Goal: Transaction & Acquisition: Obtain resource

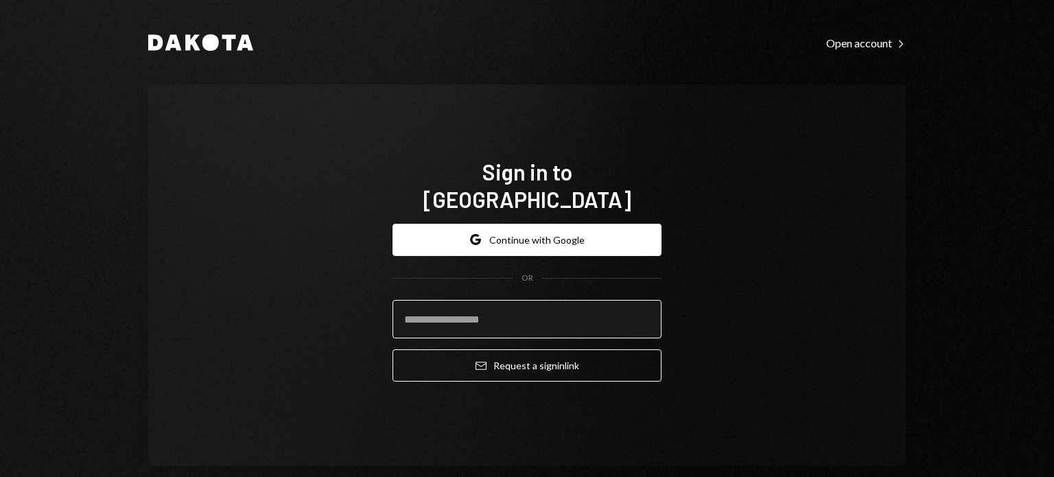
click at [442, 300] on input "email" at bounding box center [527, 319] width 269 height 38
type input "**********"
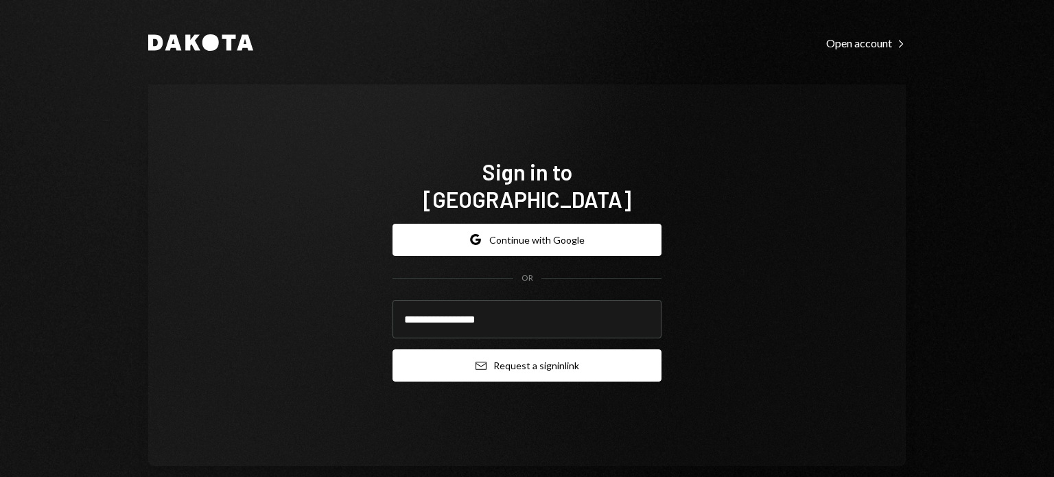
click at [495, 349] on button "Email Request a sign in link" at bounding box center [527, 365] width 269 height 32
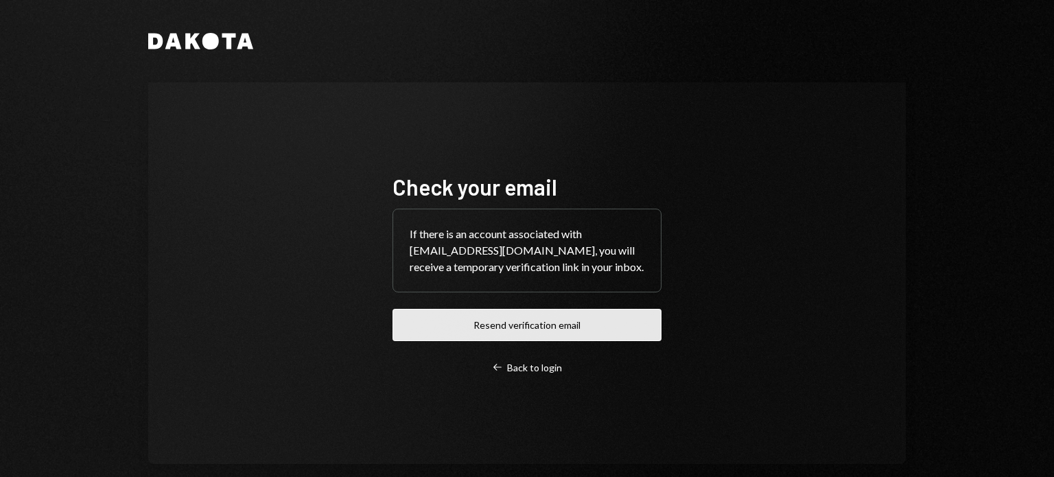
click at [491, 326] on button "Resend verification email" at bounding box center [527, 325] width 269 height 32
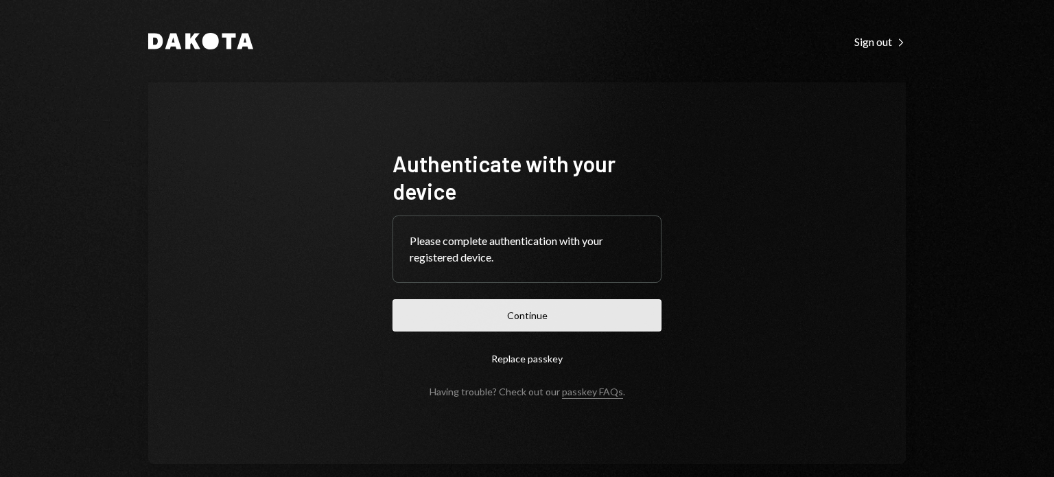
click at [470, 309] on button "Continue" at bounding box center [527, 315] width 269 height 32
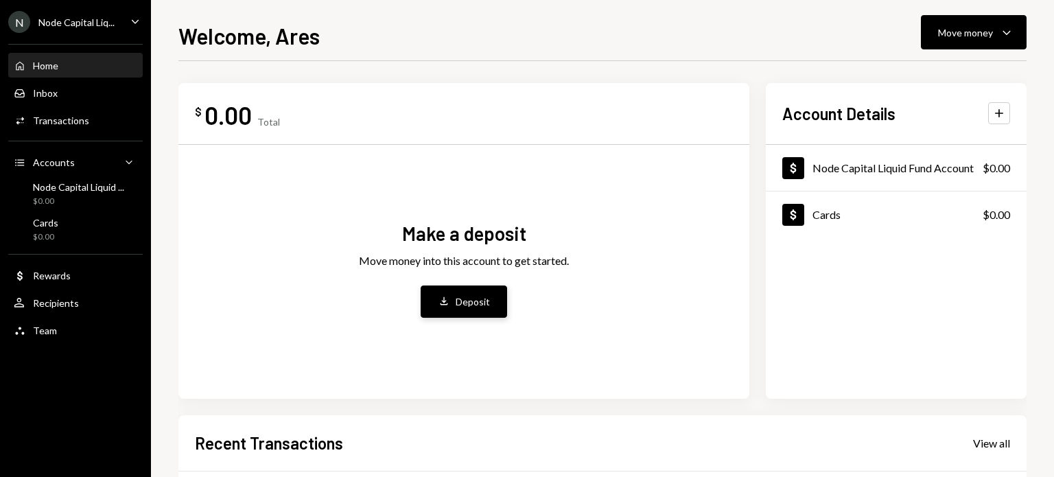
click at [439, 305] on icon "Deposit" at bounding box center [444, 301] width 12 height 12
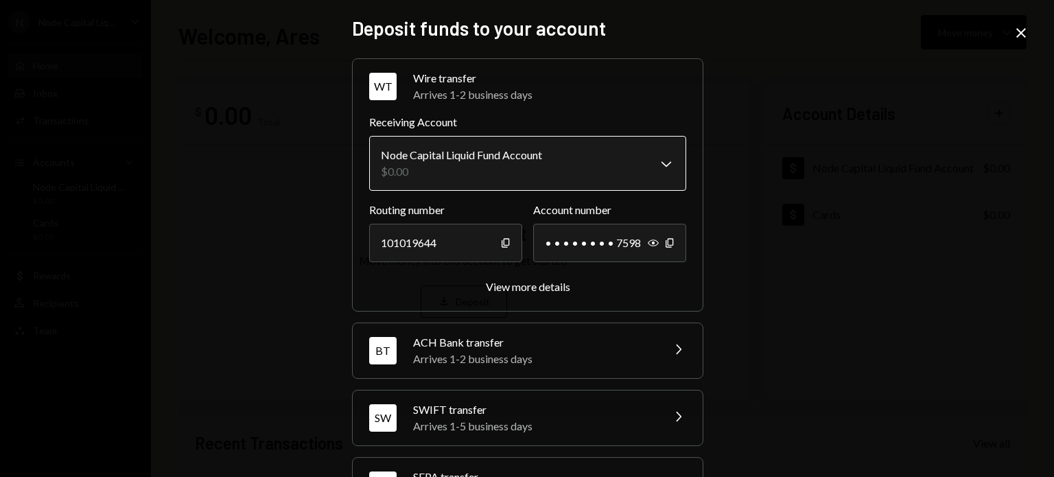
click at [489, 172] on body "N Node Capital Liq... Caret Down Home Home Inbox Inbox Activities Transactions …" at bounding box center [527, 238] width 1054 height 477
click at [316, 197] on div "**********" at bounding box center [527, 238] width 1054 height 477
click at [1024, 32] on icon "Close" at bounding box center [1021, 33] width 16 height 16
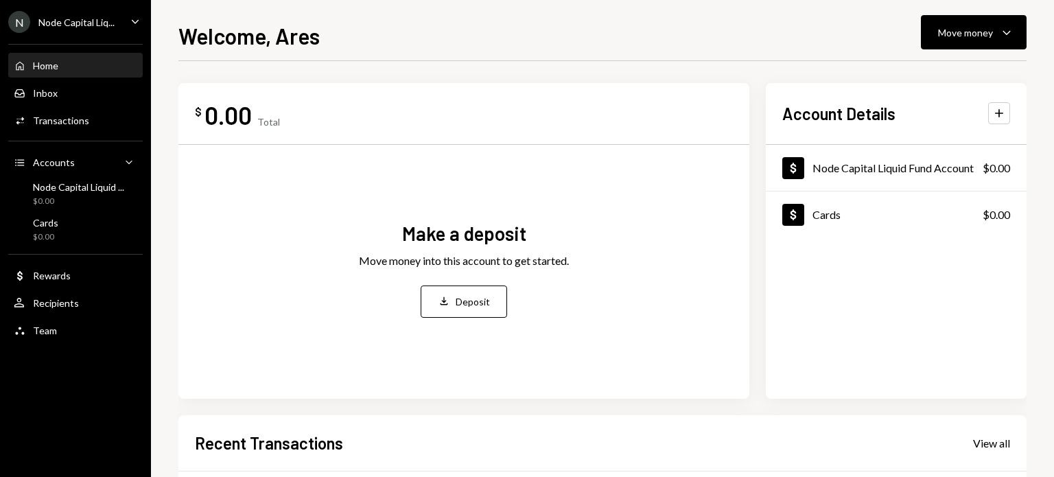
click at [95, 57] on div "Home Home" at bounding box center [76, 65] width 124 height 23
click at [100, 60] on div "Home Home" at bounding box center [76, 66] width 124 height 12
click at [137, 20] on icon "Main" at bounding box center [135, 21] width 7 height 4
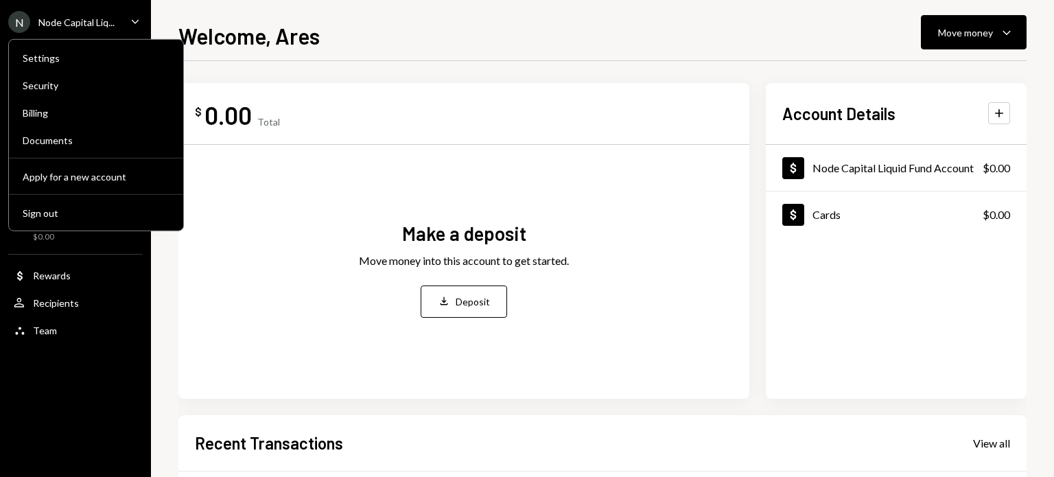
click at [137, 20] on icon "Main" at bounding box center [135, 21] width 7 height 4
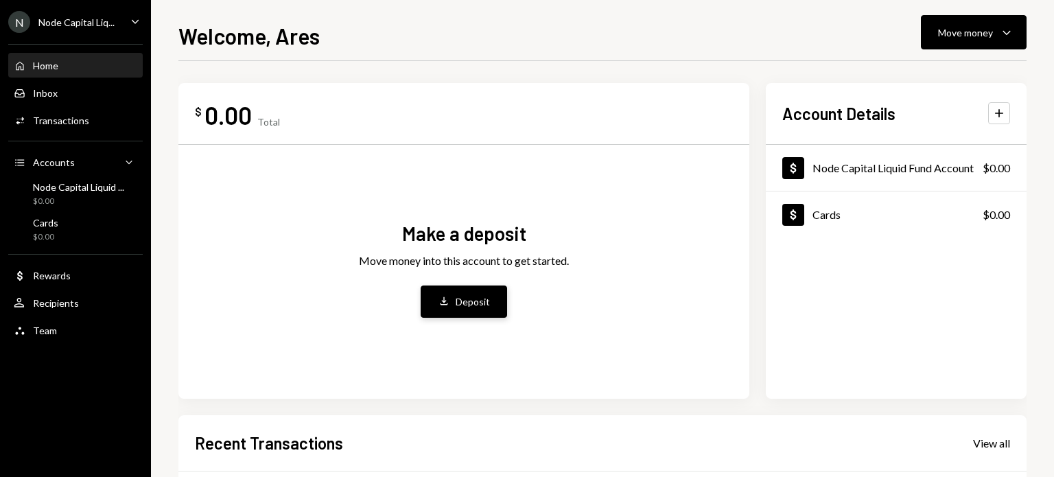
click at [458, 295] on div "Deposit" at bounding box center [473, 301] width 34 height 14
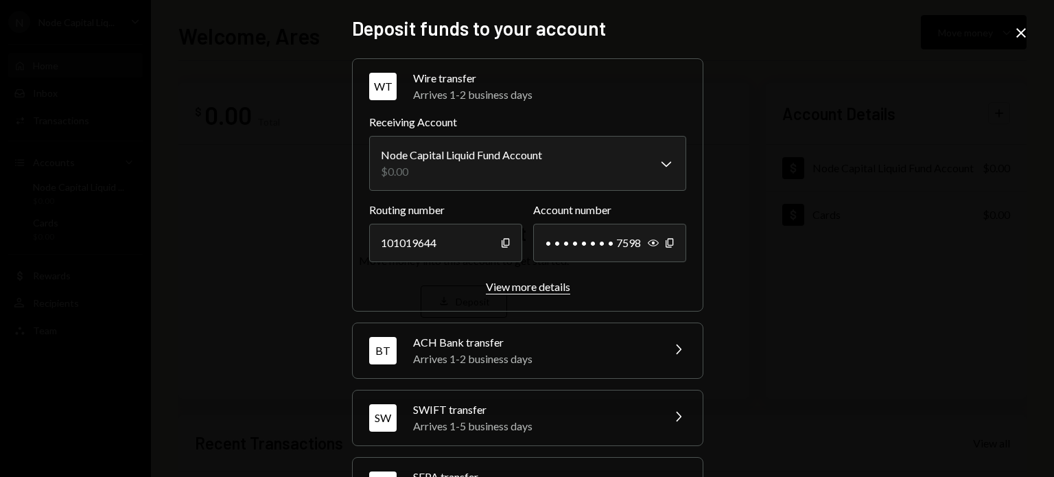
click at [538, 282] on div "View more details" at bounding box center [528, 286] width 84 height 13
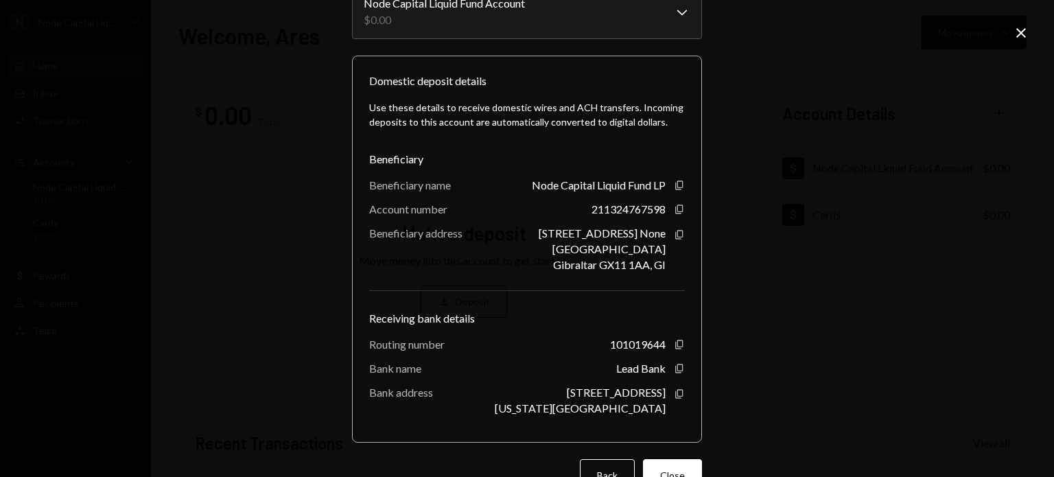
scroll to position [87, 0]
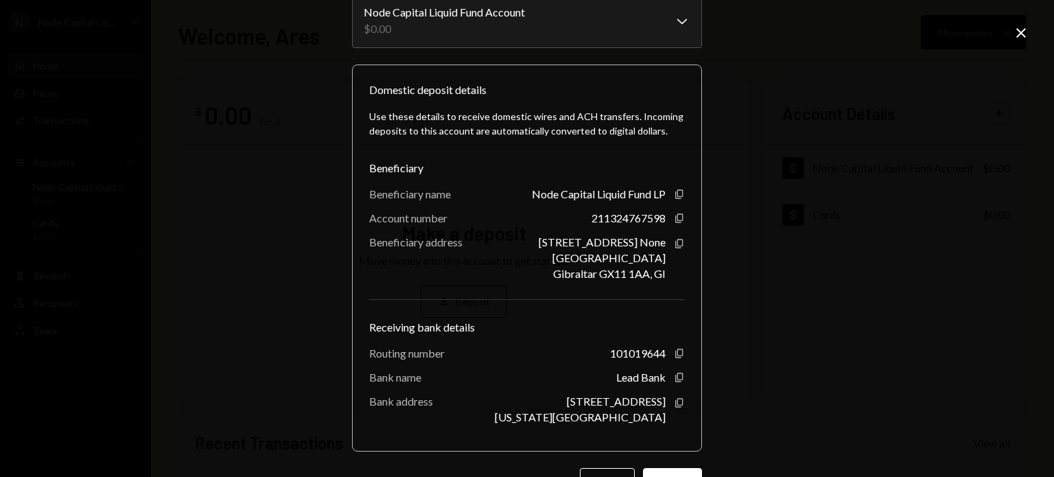
click at [140, 314] on div "**********" at bounding box center [527, 238] width 1054 height 477
